Goal: Find specific page/section: Find specific page/section

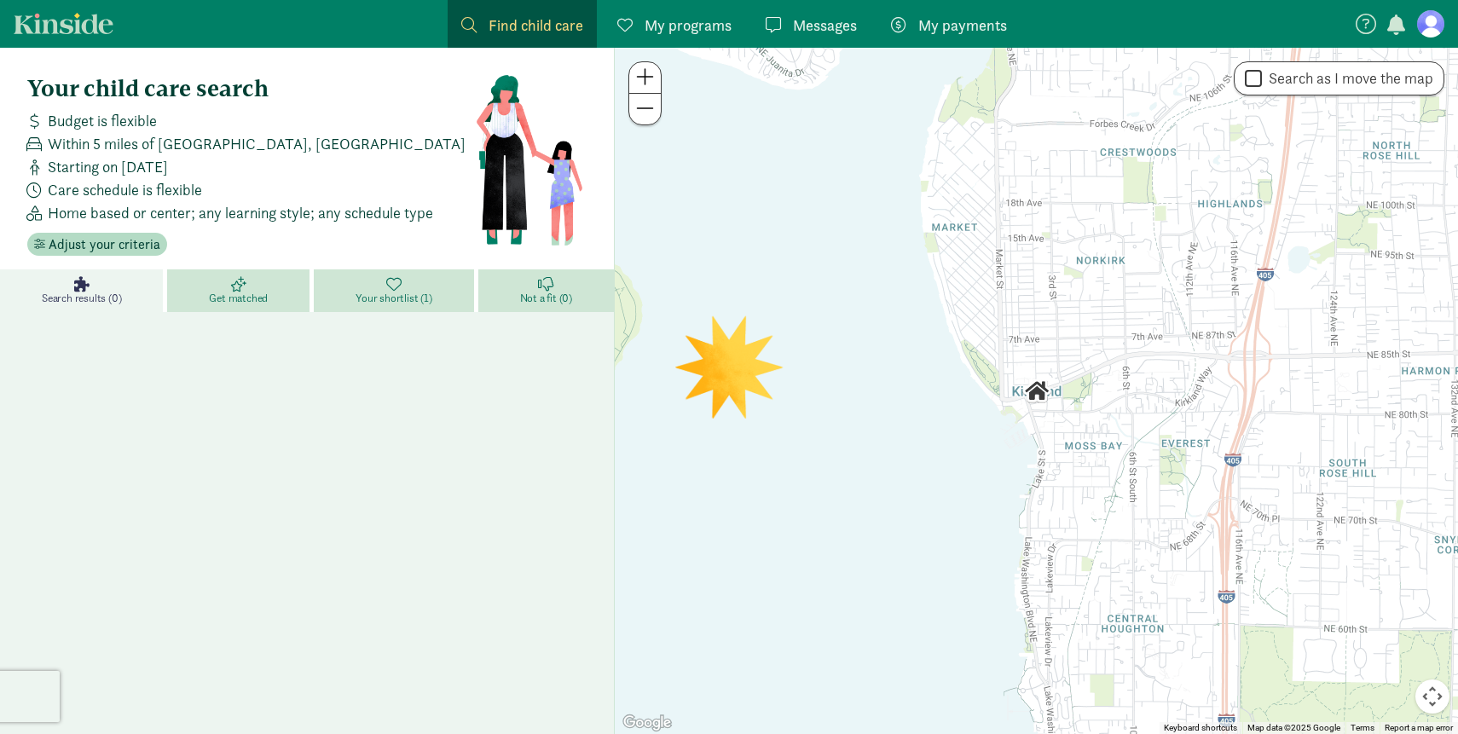
click at [1438, 40] on nav "Find child care Find My programs Programs Messages Messages My payments Pay" at bounding box center [729, 24] width 1458 height 48
click at [1430, 22] on figure at bounding box center [1430, 23] width 27 height 27
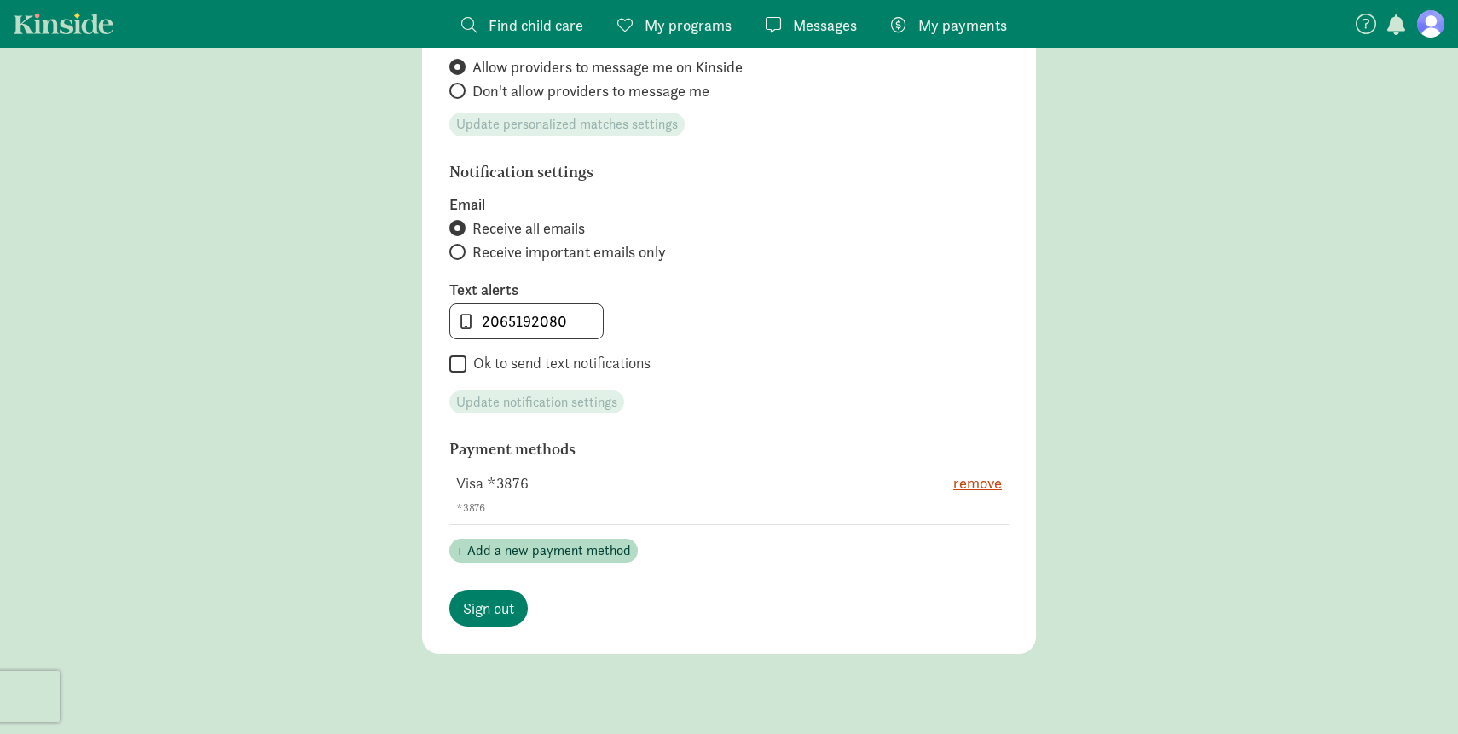
scroll to position [825, 0]
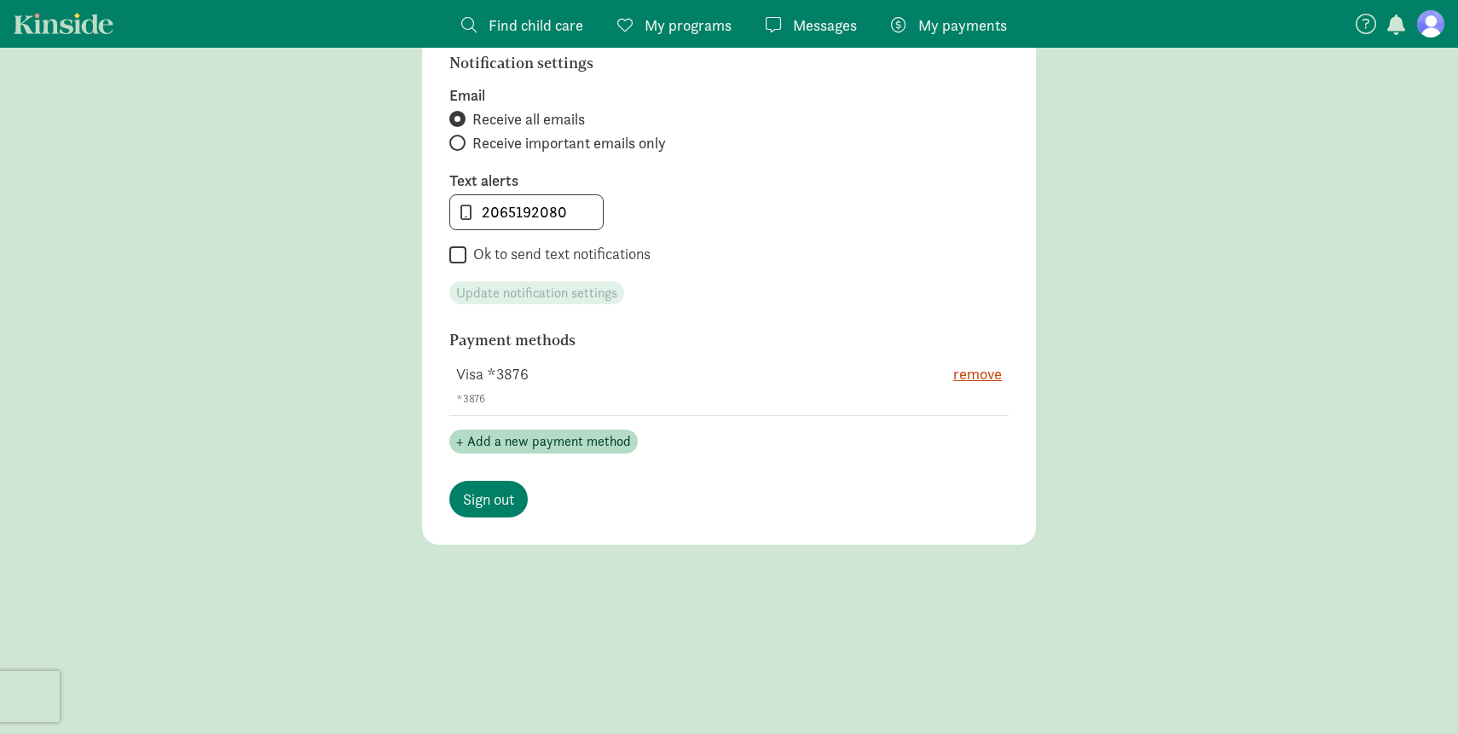
click at [715, 32] on span "My programs" at bounding box center [688, 25] width 87 height 23
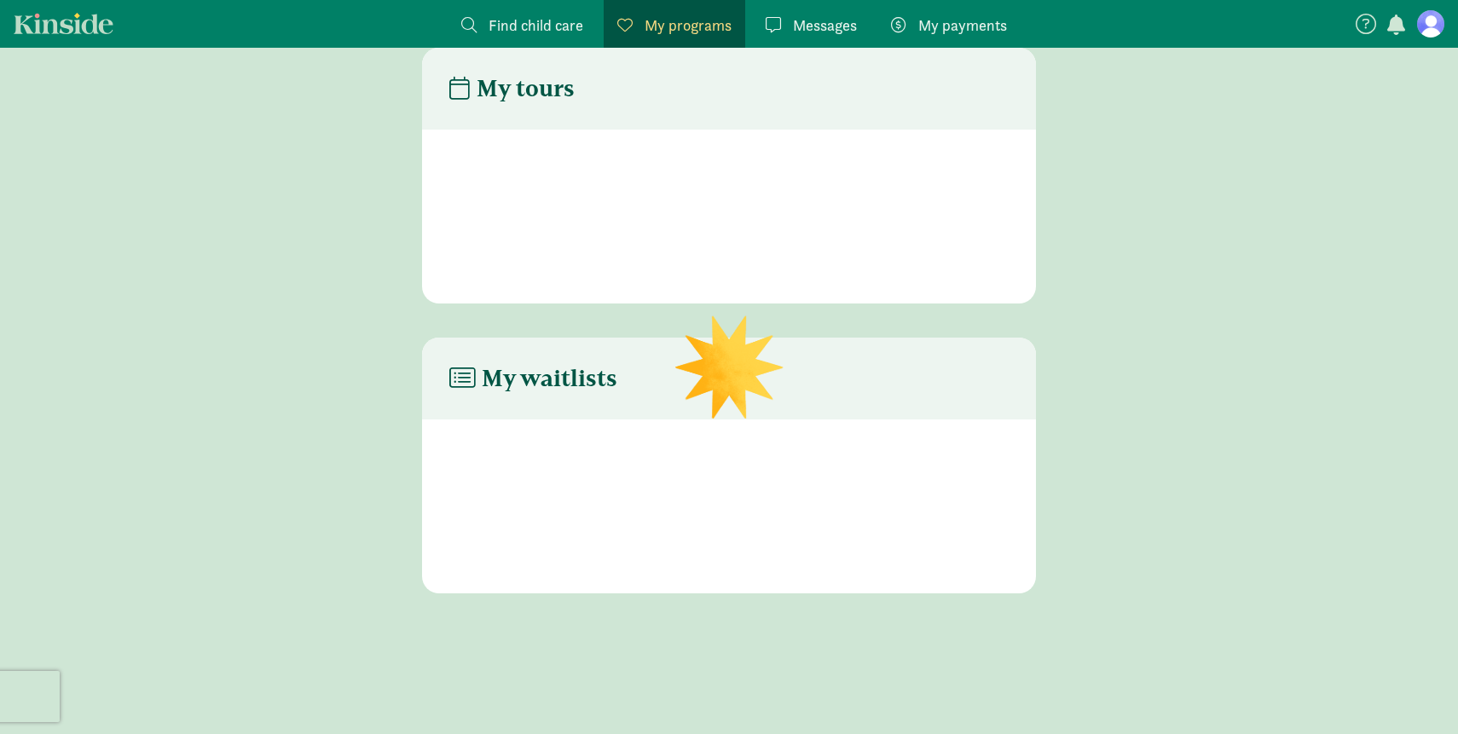
scroll to position [34, 0]
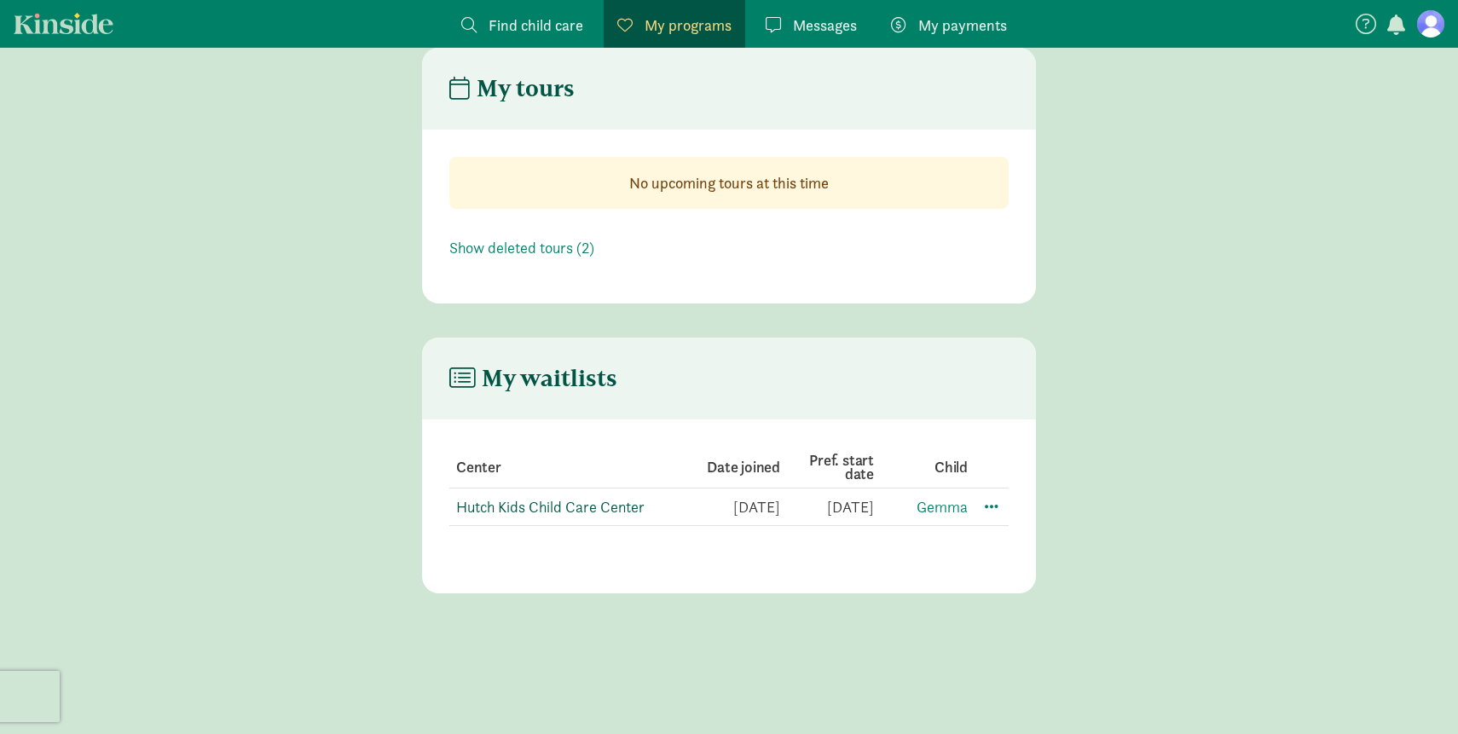
click at [587, 512] on link "Hutch Kids Child Care Center" at bounding box center [550, 507] width 188 height 20
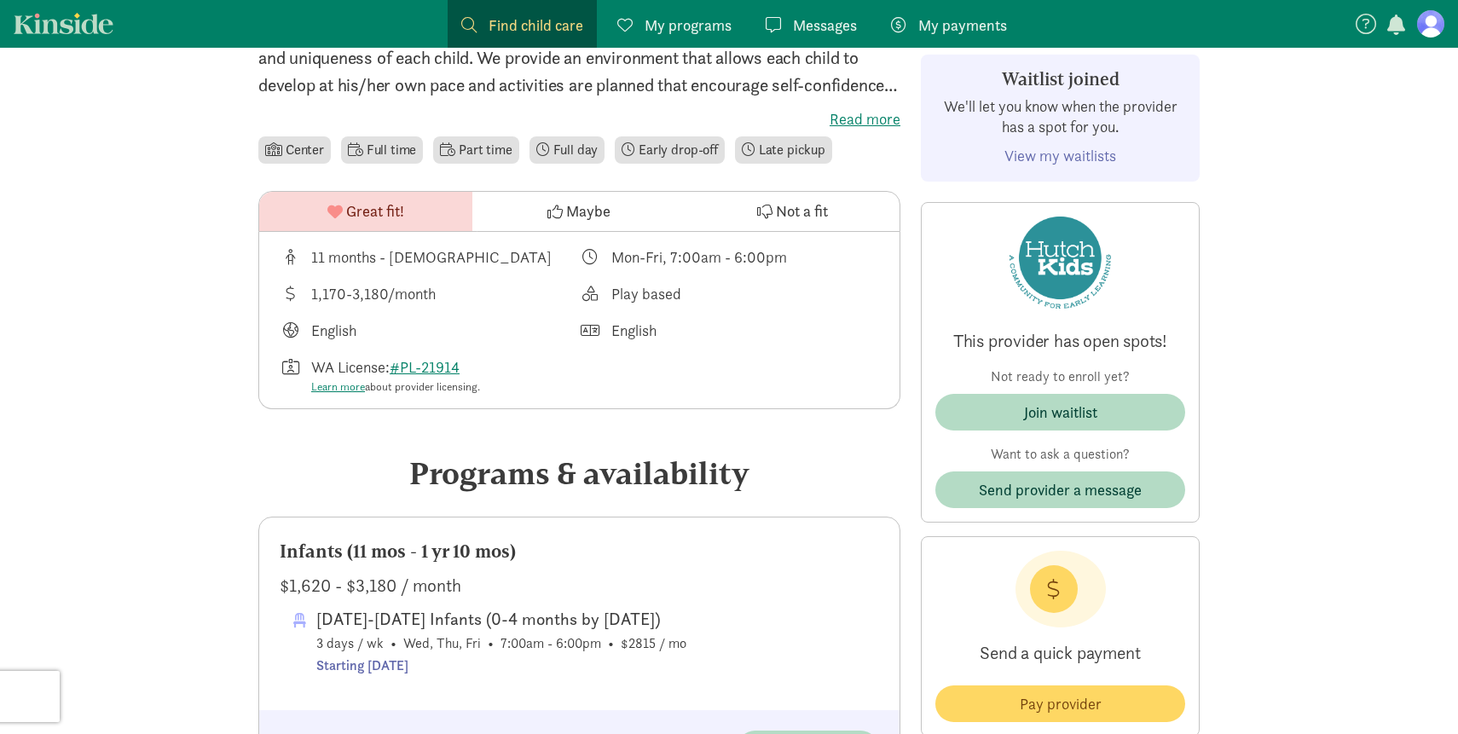
scroll to position [379, 0]
